Goal: Task Accomplishment & Management: Use online tool/utility

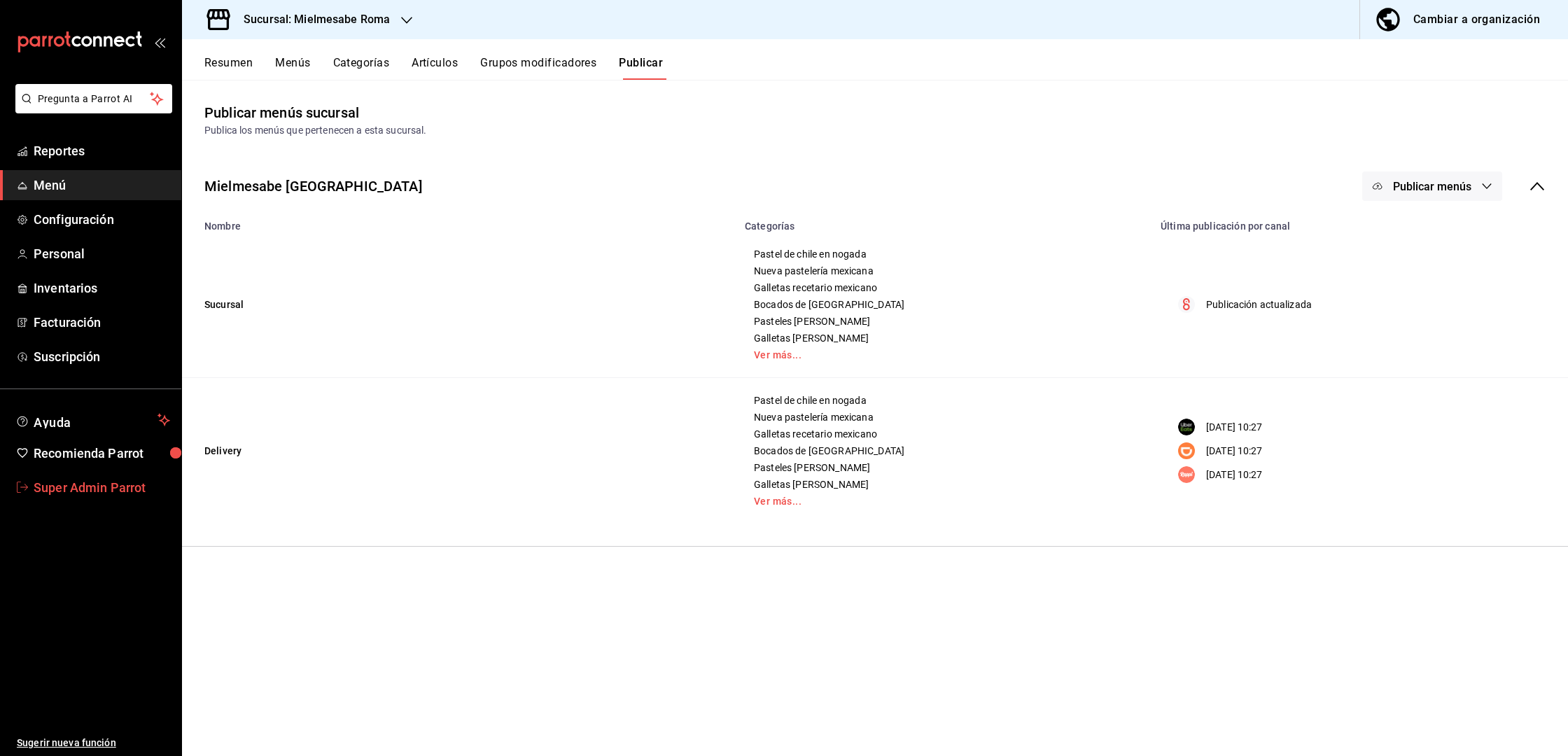
click at [101, 490] on span "Super Admin Parrot" at bounding box center [101, 487] width 136 height 19
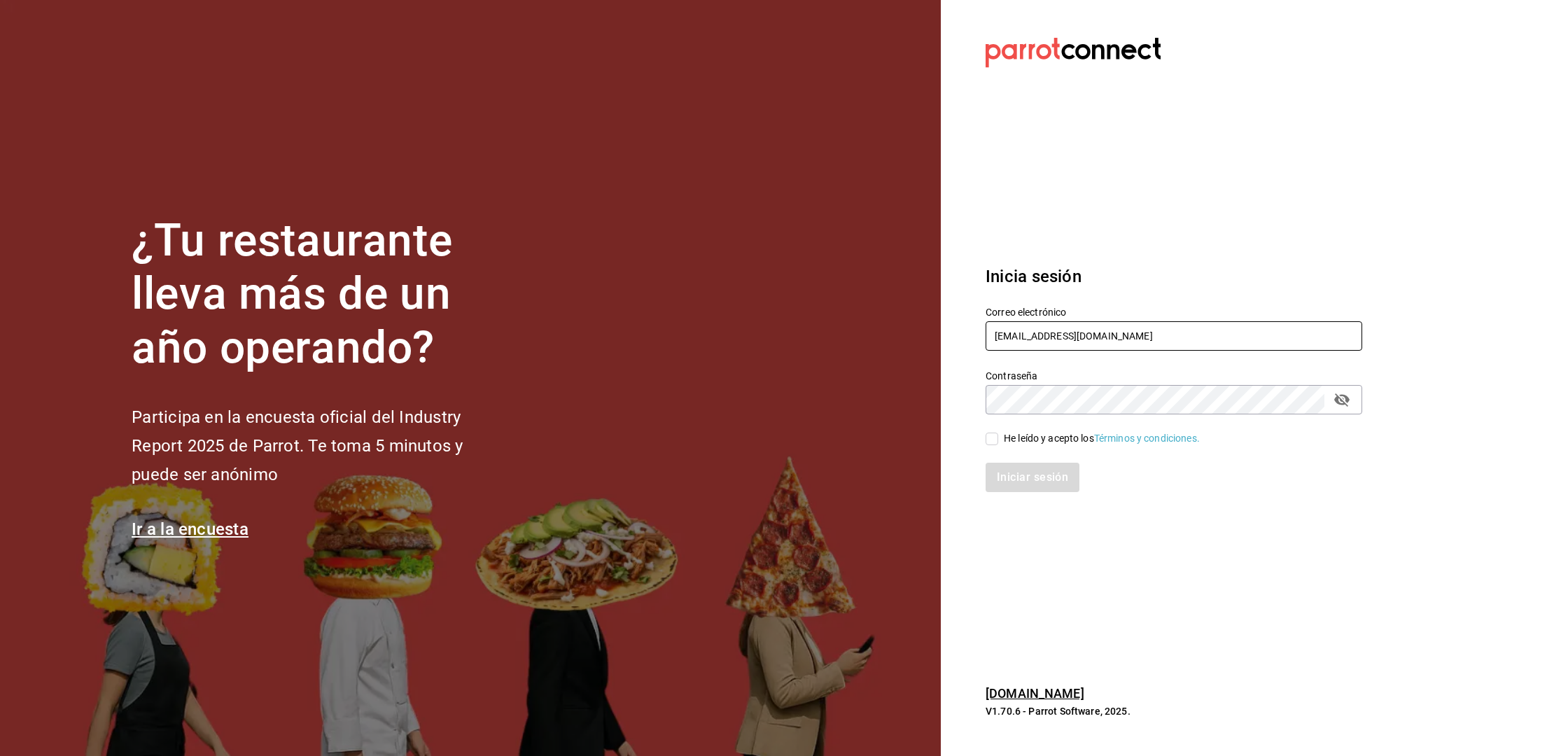
click at [1009, 339] on input "multiuser@mielmesabe.com" at bounding box center [1174, 336] width 377 height 30
click at [1056, 337] on input "multiuser@mielmesabe.com" at bounding box center [1174, 336] width 377 height 30
drag, startPoint x: 1056, startPoint y: 337, endPoint x: 1148, endPoint y: 334, distance: 92.0
click at [1148, 334] on input "multiuser@mielmesabe.com" at bounding box center [1174, 336] width 377 height 30
type input "multiuser@habanerito.com"
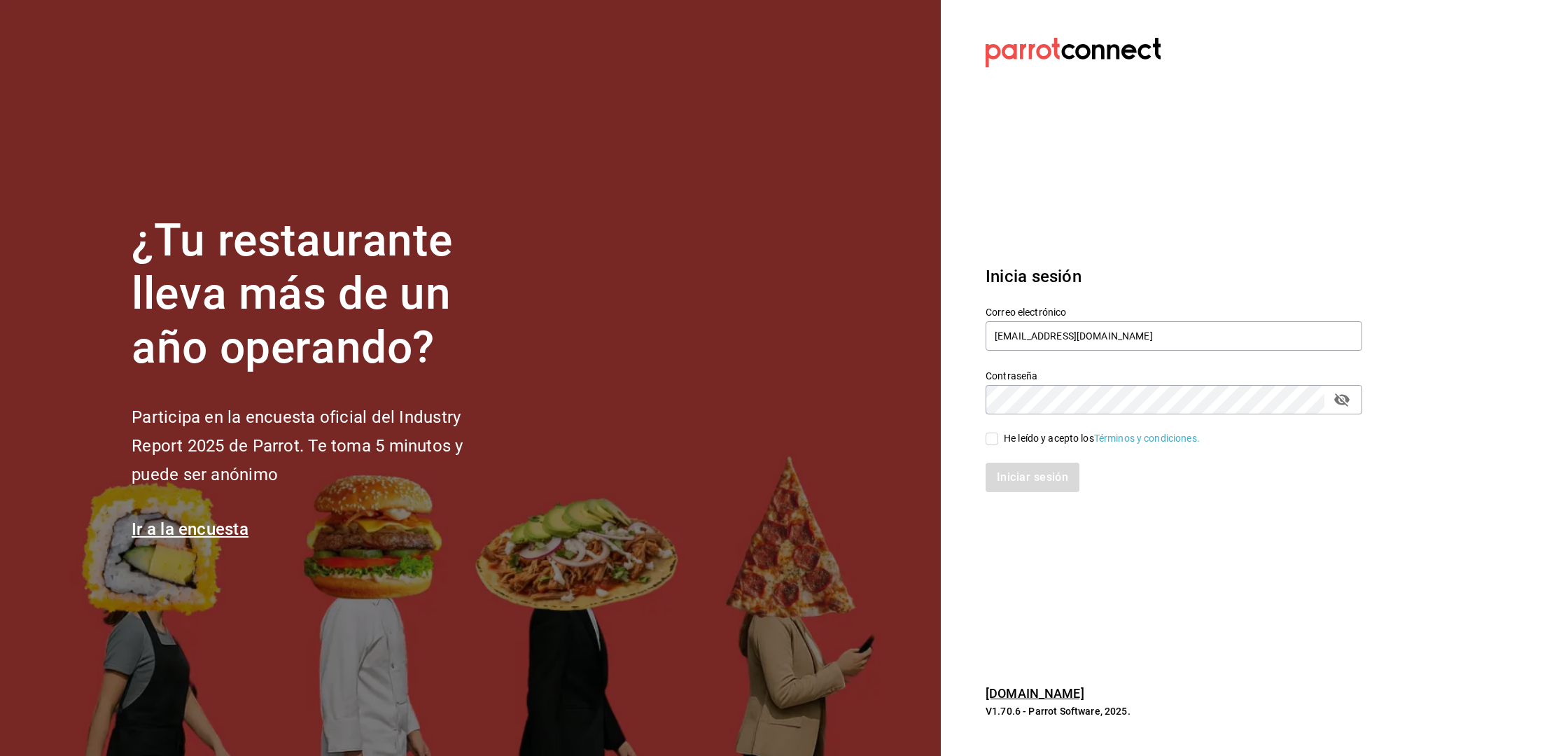
click at [1036, 438] on div "He leído y acepto los Términos y condiciones." at bounding box center [1101, 438] width 196 height 14
click at [998, 438] on input "He leído y acepto los Términos y condiciones." at bounding box center [992, 439] width 13 height 13
checkbox input "true"
click at [1034, 475] on button "Iniciar sesión" at bounding box center [1033, 477] width 95 height 30
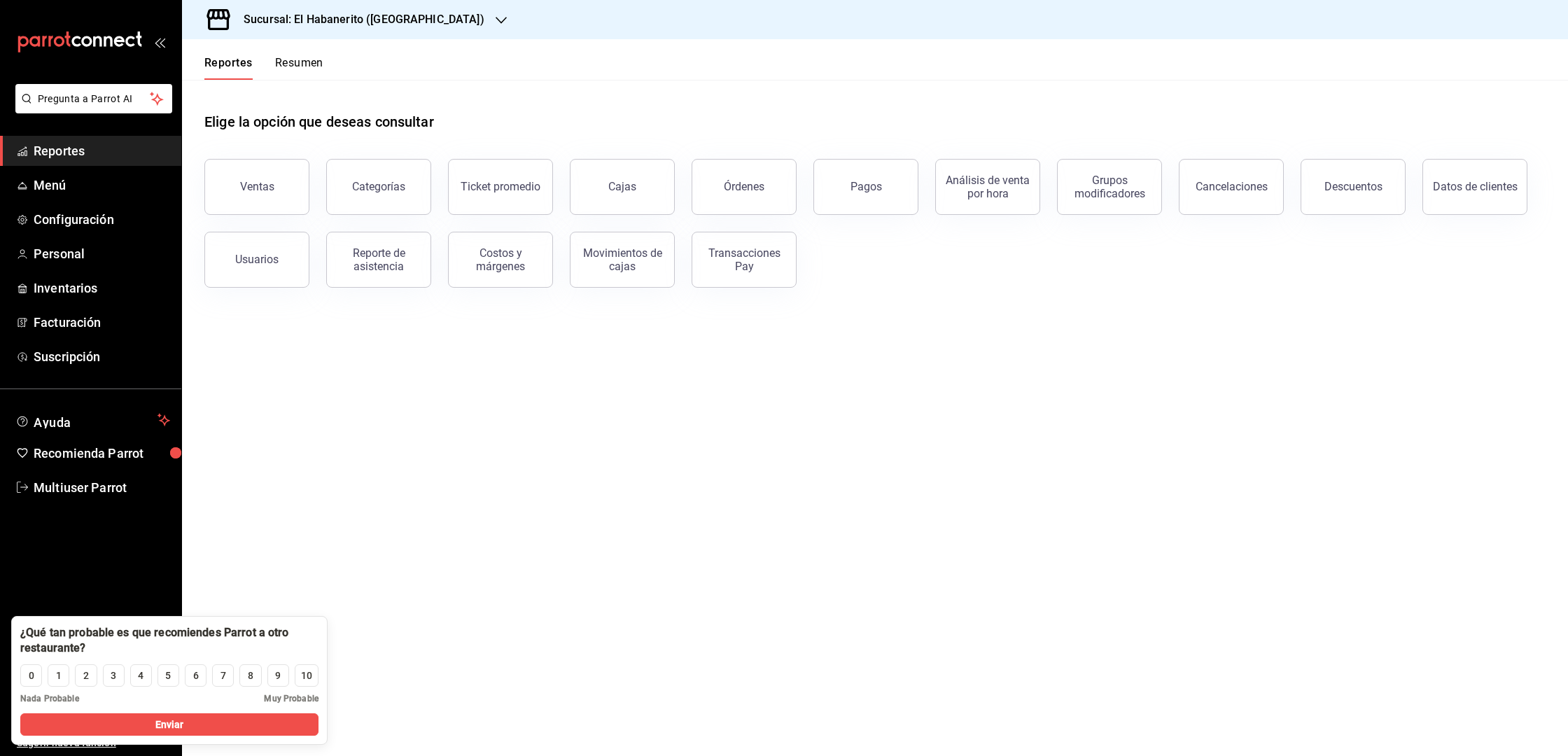
click at [350, 21] on h3 "Sucursal: El Habanerito ([GEOGRAPHIC_DATA])" at bounding box center [358, 20] width 252 height 17
click at [484, 66] on div at bounding box center [784, 378] width 1568 height 756
click at [52, 183] on span "Menú" at bounding box center [101, 185] width 136 height 19
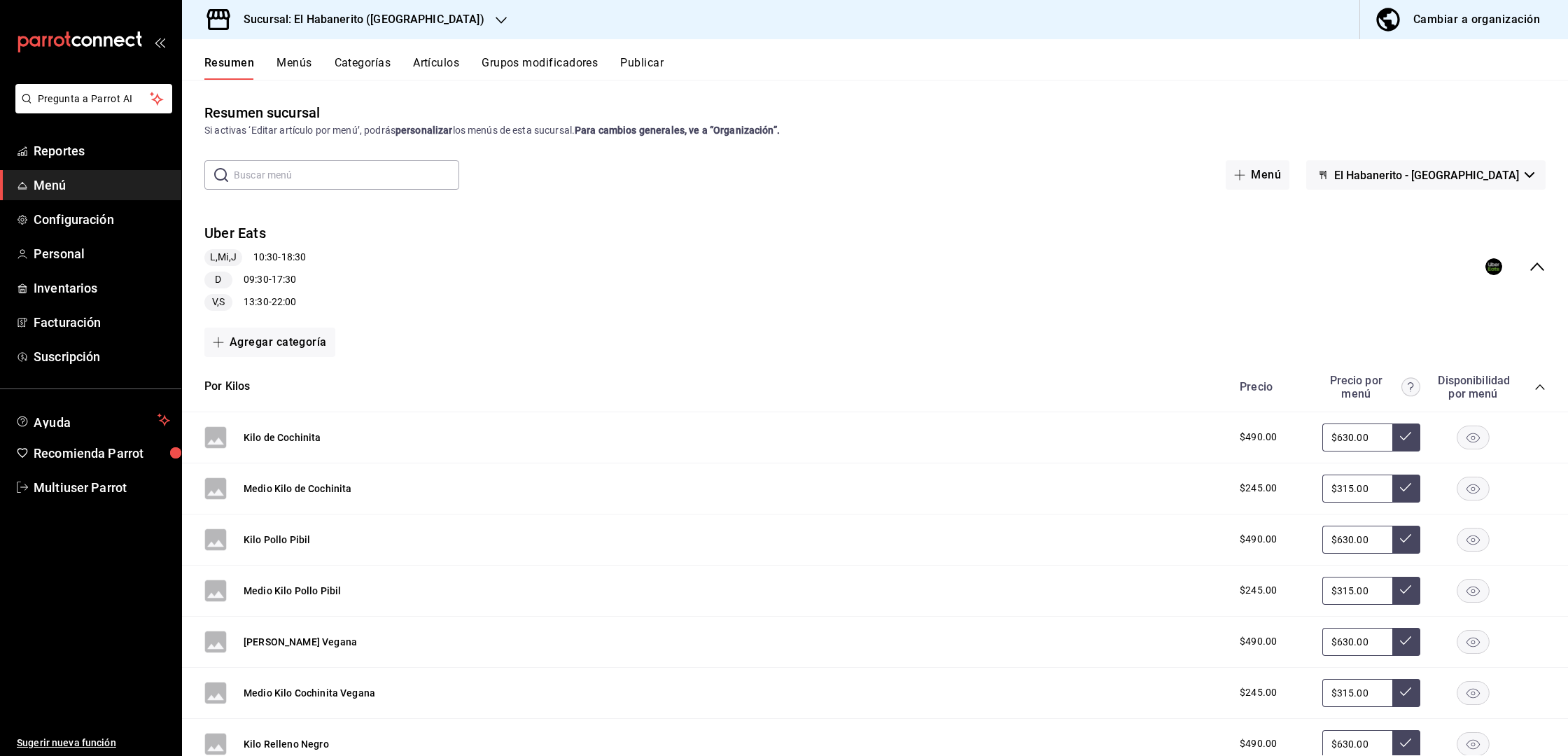
click at [1502, 16] on div "Cambiar a organización" at bounding box center [1477, 20] width 126 height 20
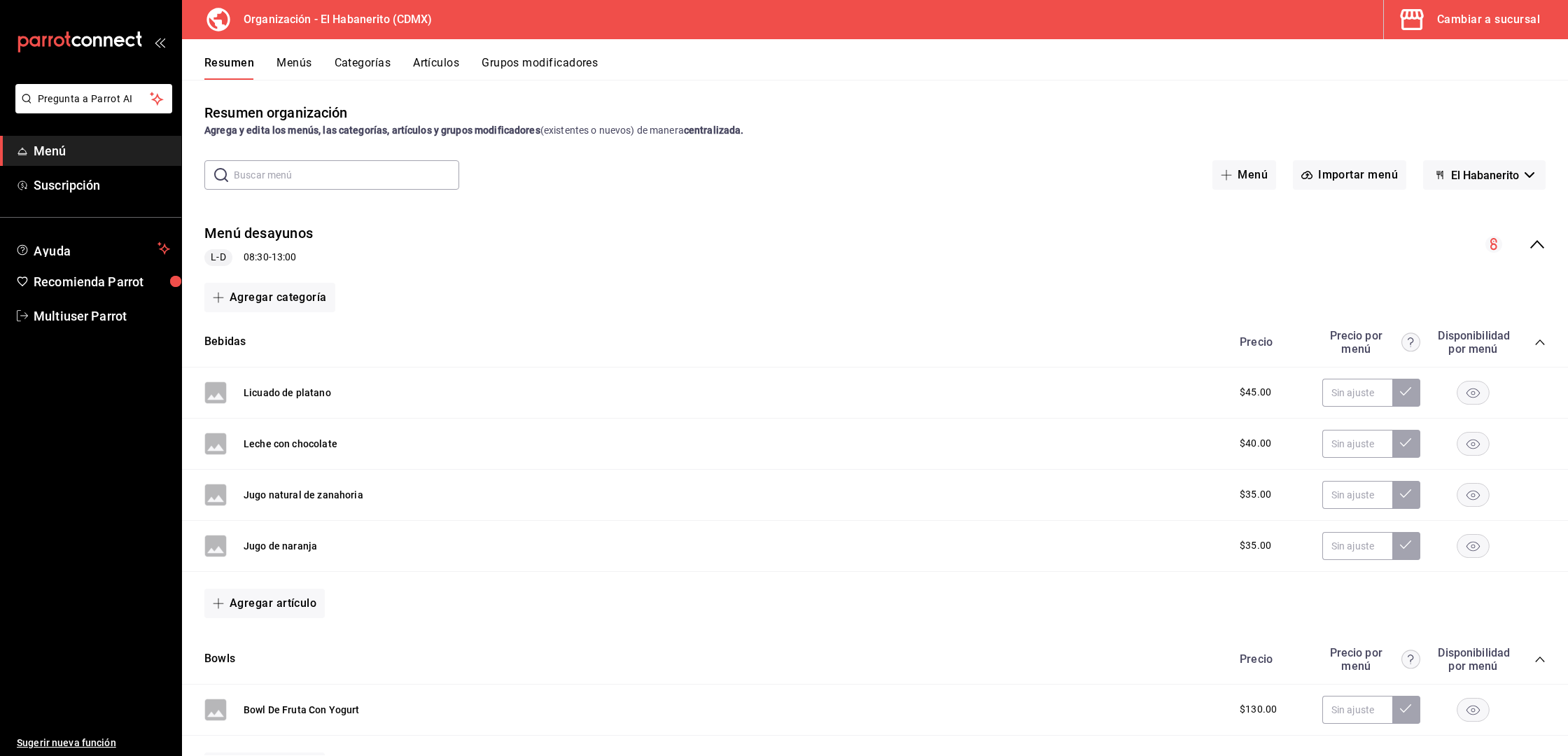
click at [1529, 241] on icon "collapse-menu-row" at bounding box center [1538, 244] width 17 height 17
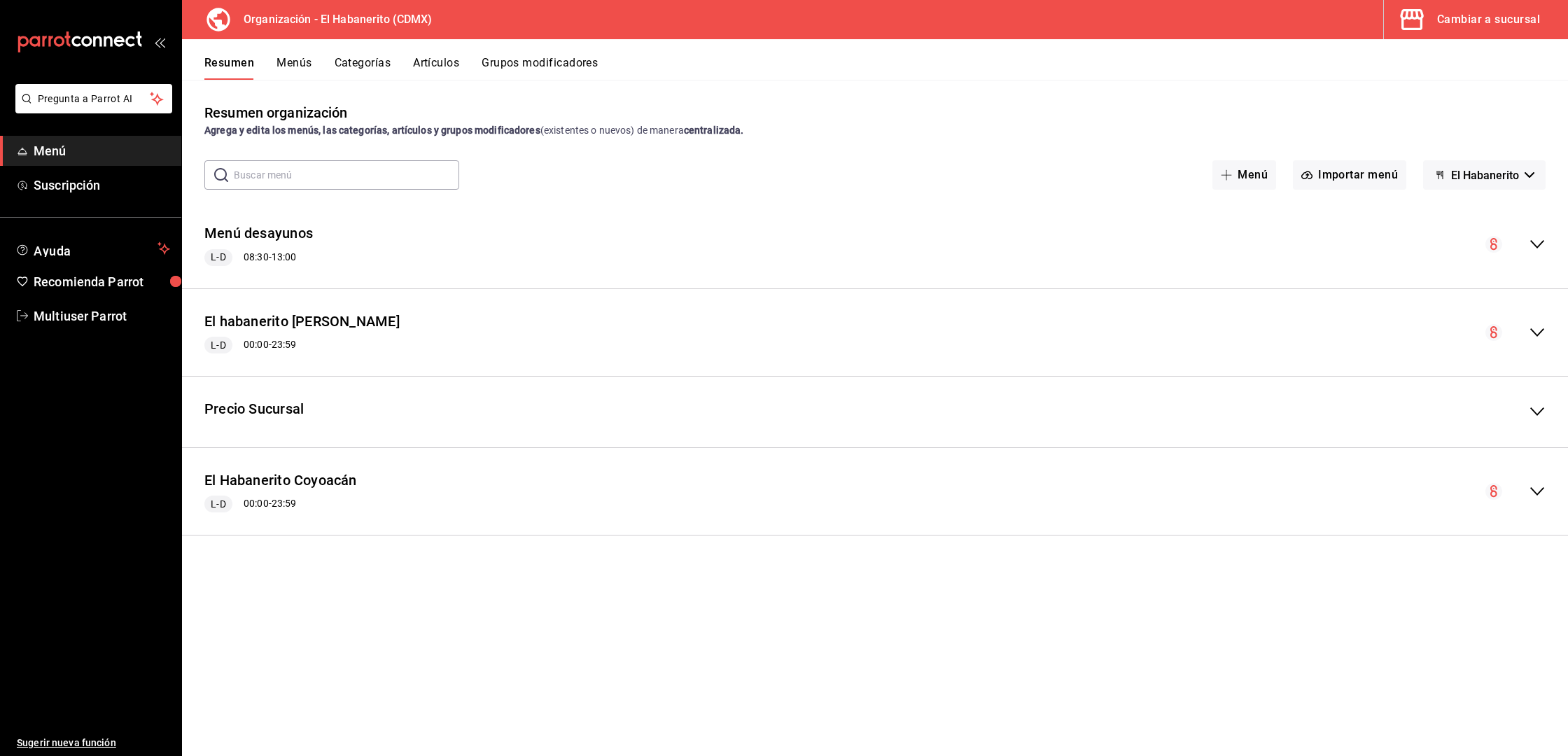
click at [40, 152] on span "Menú" at bounding box center [101, 151] width 136 height 19
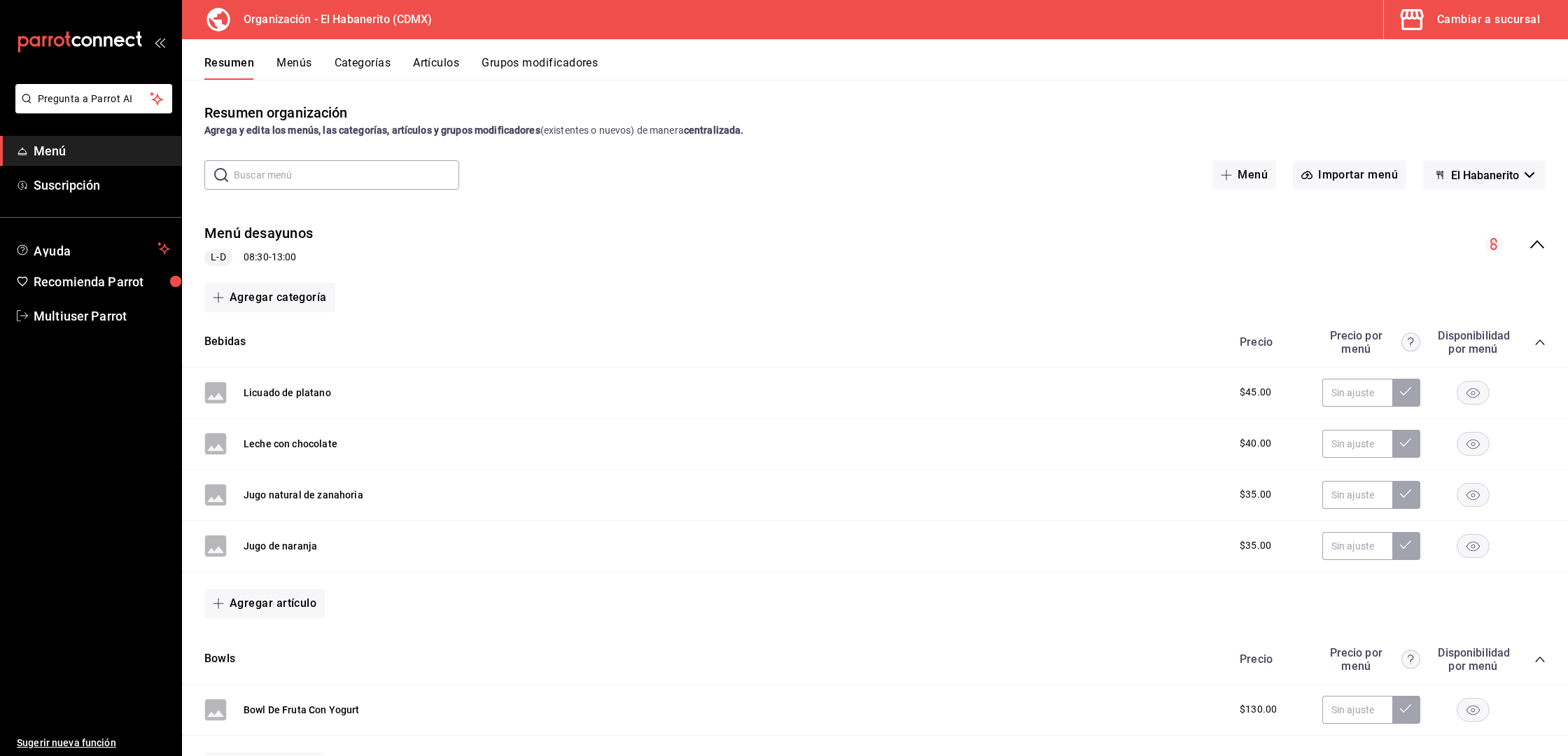
click at [302, 69] on button "Menús" at bounding box center [294, 68] width 35 height 24
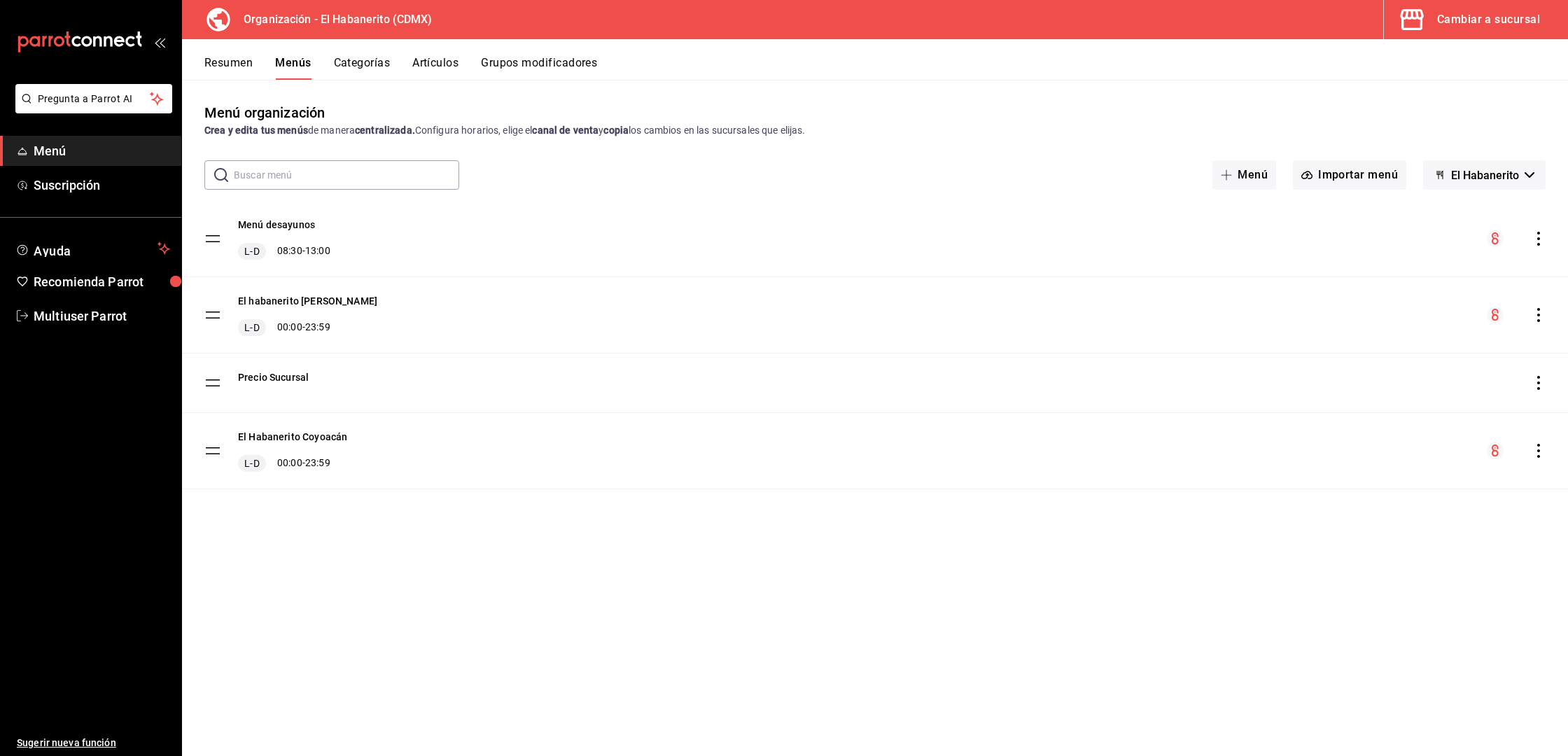
click at [1538, 242] on icon "actions" at bounding box center [1538, 238] width 14 height 14
click at [1432, 329] on span "Copiar en otra sucursal" at bounding box center [1428, 328] width 171 height 14
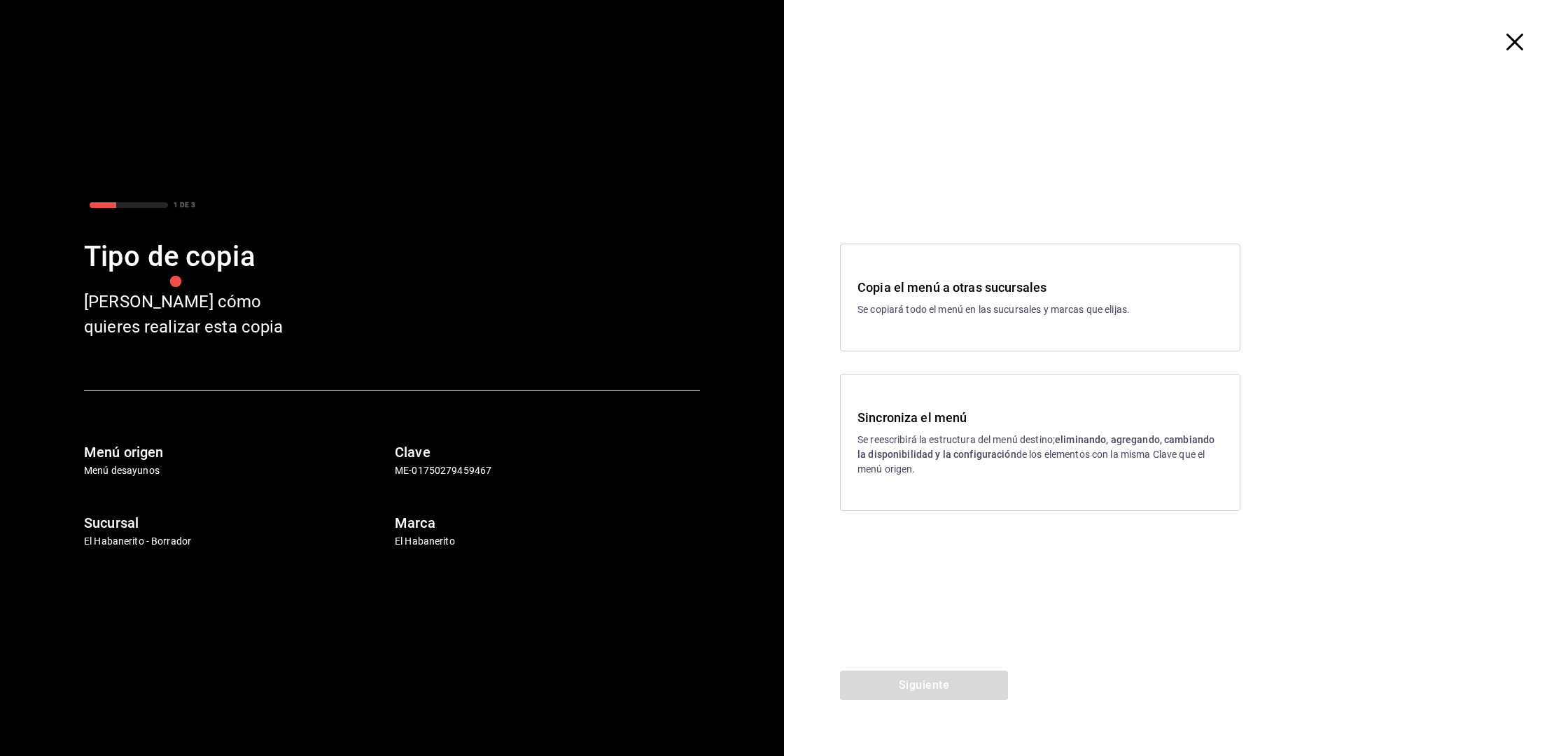
click at [1106, 320] on div "Copia el menú a otras sucursales Se copiará todo el menú en las sucursales y ma…" at bounding box center [1040, 298] width 401 height 108
click at [964, 693] on button "Siguiente" at bounding box center [924, 685] width 168 height 30
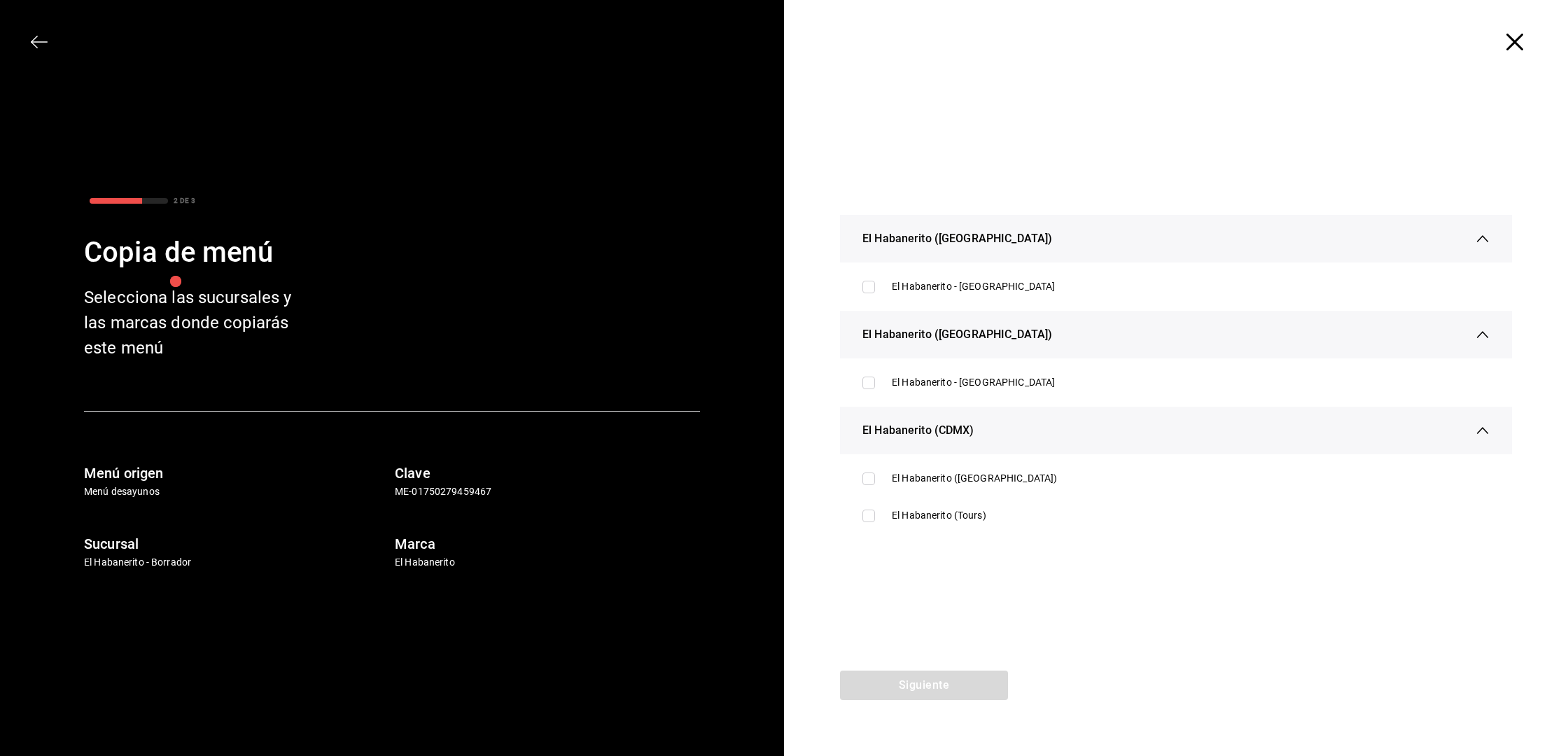
click at [1515, 35] on icon "button" at bounding box center [1515, 42] width 17 height 17
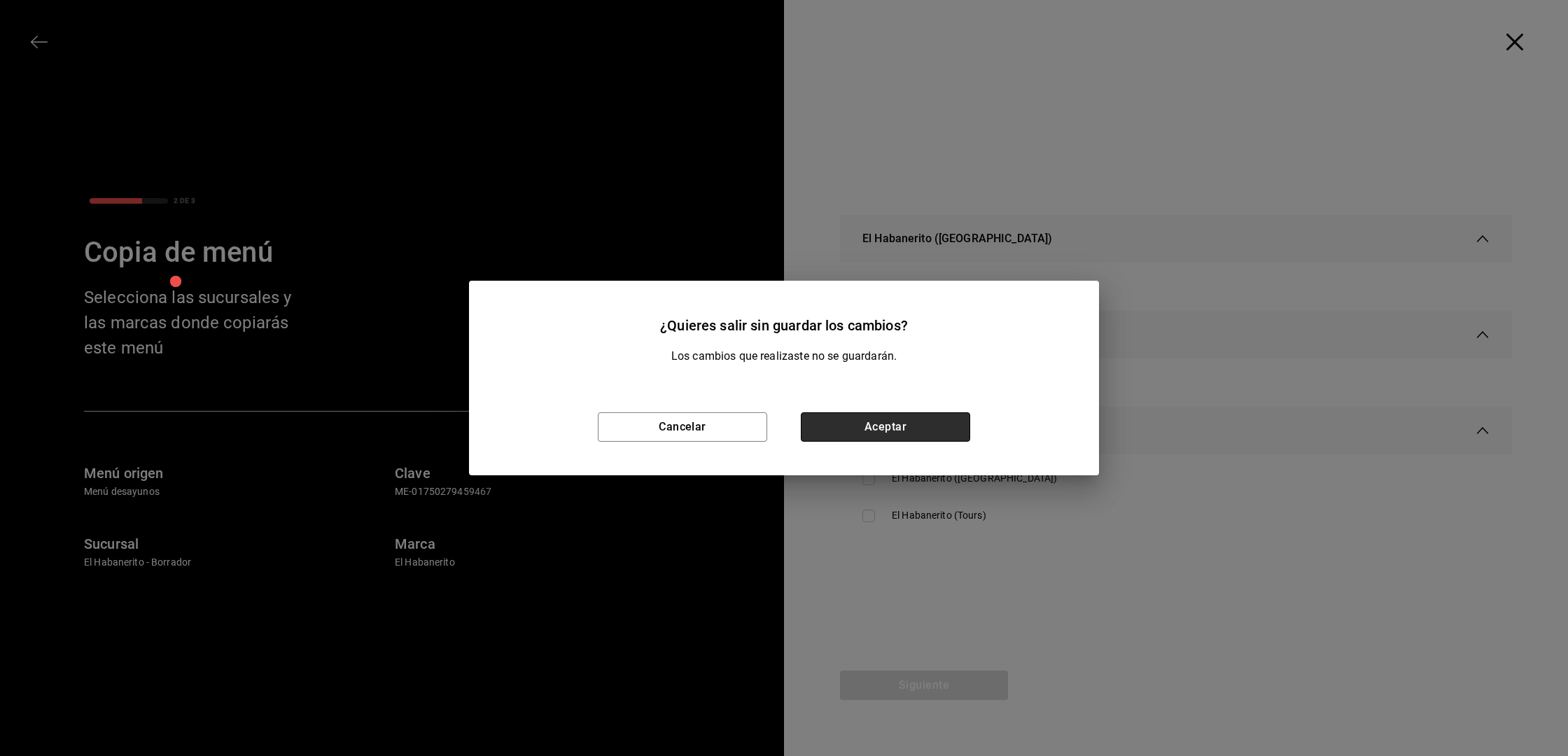
click at [850, 429] on button "Aceptar" at bounding box center [886, 426] width 169 height 30
